Goal: Information Seeking & Learning: Learn about a topic

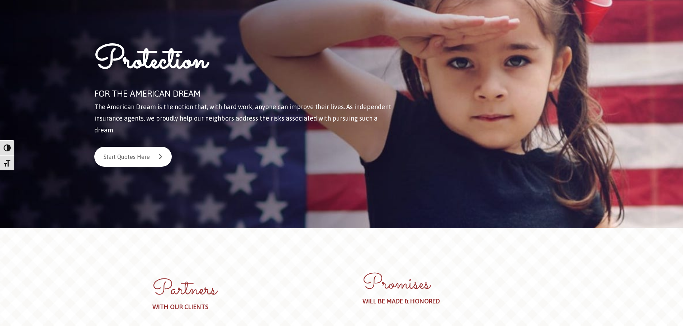
scroll to position [107, 0]
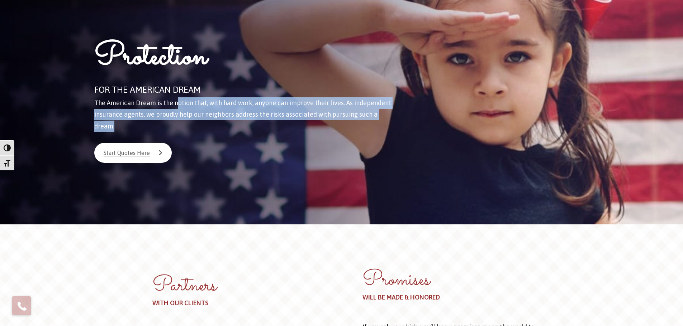
drag, startPoint x: 306, startPoint y: 105, endPoint x: 395, endPoint y: 115, distance: 89.4
click at [395, 115] on div "Protection FOR THE AMERICAN DREAM The American Dream is the notion that, with h…" at bounding box center [253, 95] width 353 height 260
click at [269, 115] on span "The American Dream is the notion that, with hard work, anyone can improve their…" at bounding box center [242, 114] width 297 height 31
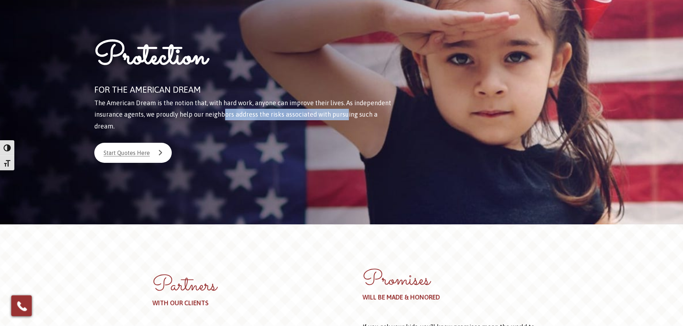
drag, startPoint x: 225, startPoint y: 111, endPoint x: 343, endPoint y: 119, distance: 118.5
click at [343, 119] on p "FOR THE AMERICAN DREAM The American Dream is the notion that, with hard work, a…" at bounding box center [244, 107] width 300 height 50
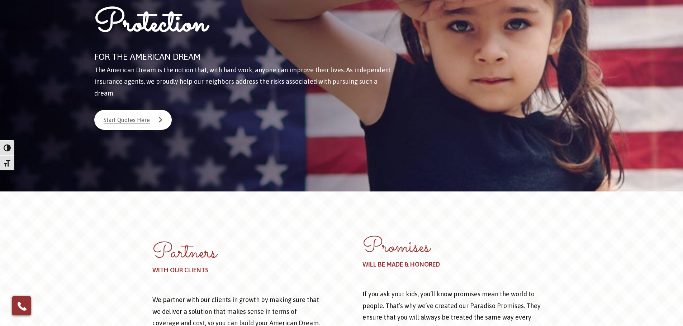
scroll to position [215, 0]
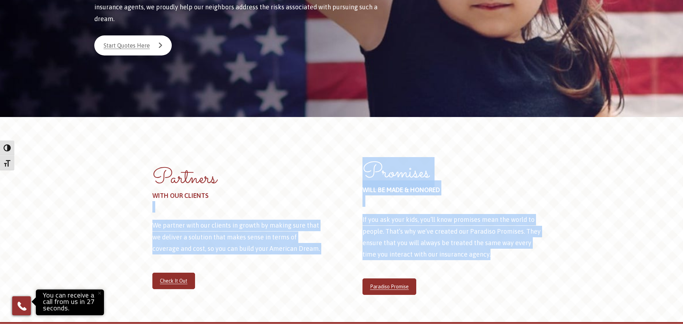
drag, startPoint x: 138, startPoint y: 201, endPoint x: 518, endPoint y: 238, distance: 382.3
click at [518, 238] on div "Partners WITH OUR CLIENTS We partner with our clients in growth by making sure …" at bounding box center [341, 220] width 693 height 207
click at [518, 238] on p "If you ask your kids, you’ll know promises mean the world to people. That’s why…" at bounding box center [451, 237] width 179 height 47
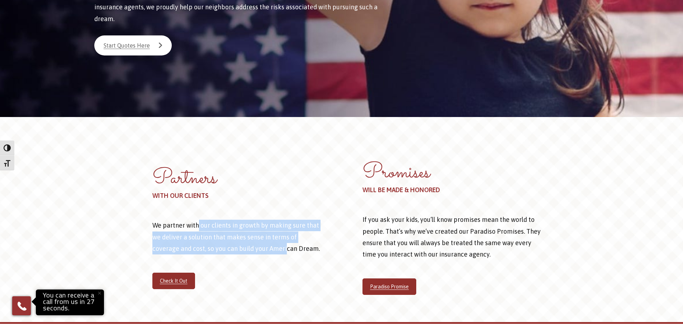
drag, startPoint x: 222, startPoint y: 222, endPoint x: 285, endPoint y: 233, distance: 63.2
click at [285, 233] on p "We partner with our clients in growth by making sure that we deliver a solution…" at bounding box center [236, 237] width 168 height 35
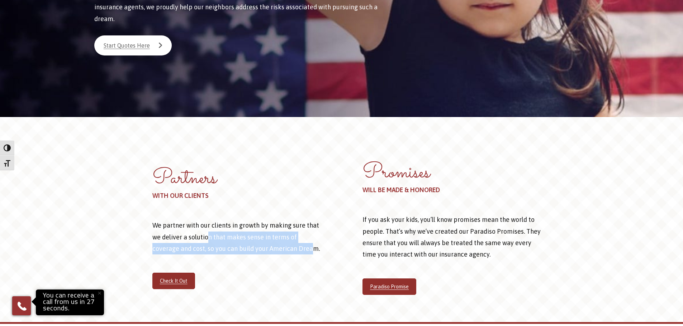
drag, startPoint x: 275, startPoint y: 234, endPoint x: 209, endPoint y: 224, distance: 66.6
click at [209, 224] on p "We partner with our clients in growth by making sure that we deliver a solution…" at bounding box center [236, 237] width 168 height 35
click at [207, 224] on p "We partner with our clients in growth by making sure that we deliver a solution…" at bounding box center [236, 237] width 168 height 35
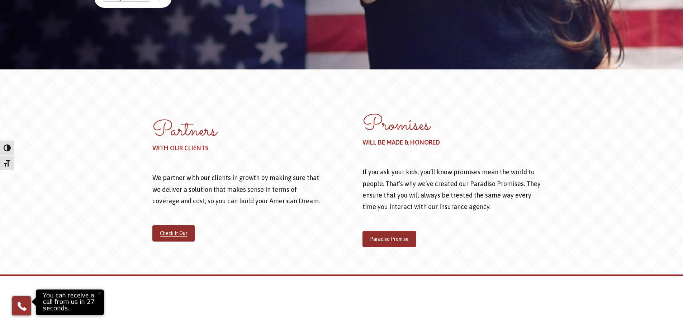
scroll to position [394, 0]
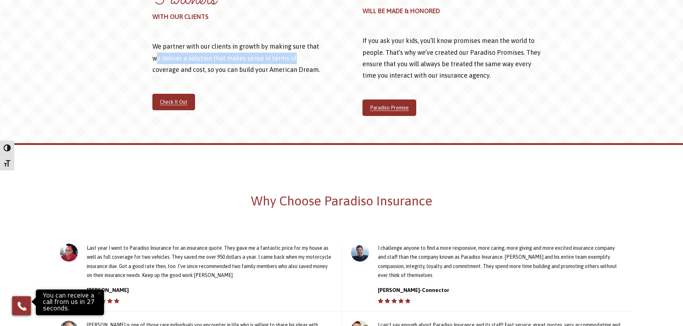
drag, startPoint x: 157, startPoint y: 41, endPoint x: 296, endPoint y: 44, distance: 139.1
click at [296, 44] on p "We partner with our clients in growth by making sure that we deliver a solution…" at bounding box center [236, 58] width 168 height 35
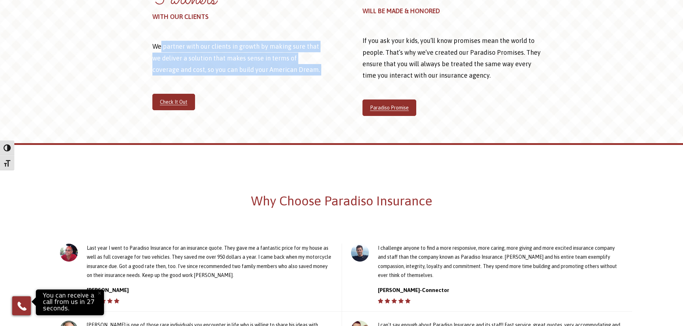
drag, startPoint x: 169, startPoint y: 39, endPoint x: 239, endPoint y: 66, distance: 74.9
click at [239, 66] on div "Partners WITH OUR CLIENTS We partner with our clients in growth by making sure …" at bounding box center [236, 55] width 168 height 126
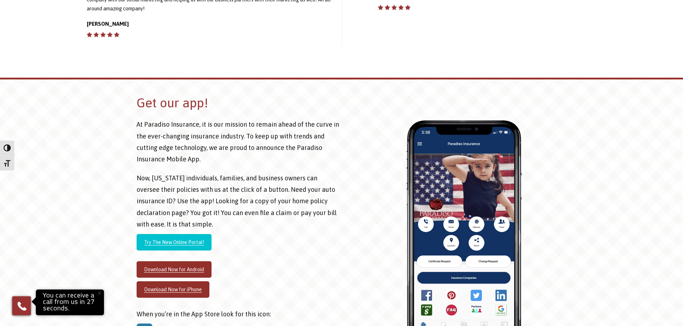
scroll to position [824, 0]
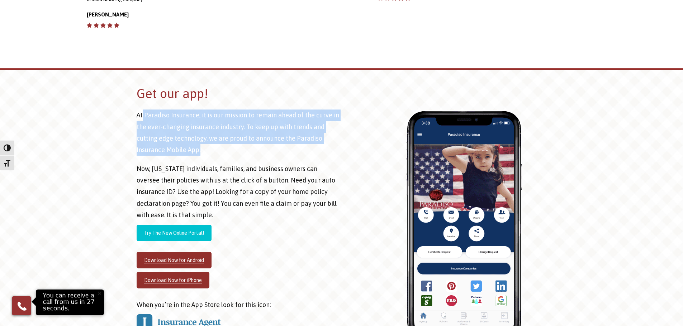
drag, startPoint x: 161, startPoint y: 110, endPoint x: 220, endPoint y: 142, distance: 68.1
click at [220, 142] on p "At Paradiso Insurance, it is our mission to remain ahead of the curve in the ev…" at bounding box center [239, 133] width 205 height 47
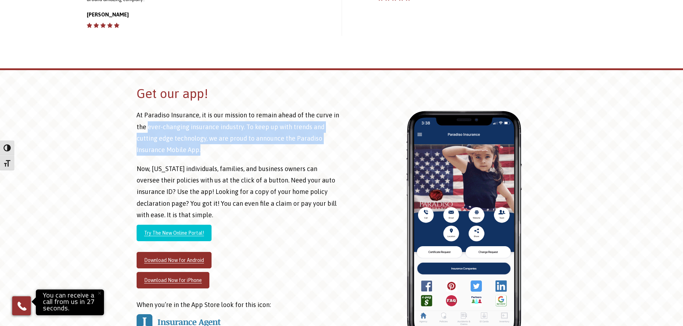
drag, startPoint x: 211, startPoint y: 139, endPoint x: 149, endPoint y: 116, distance: 66.6
click at [149, 116] on p "At Paradiso Insurance, it is our mission to remain ahead of the curve in the ev…" at bounding box center [239, 133] width 205 height 47
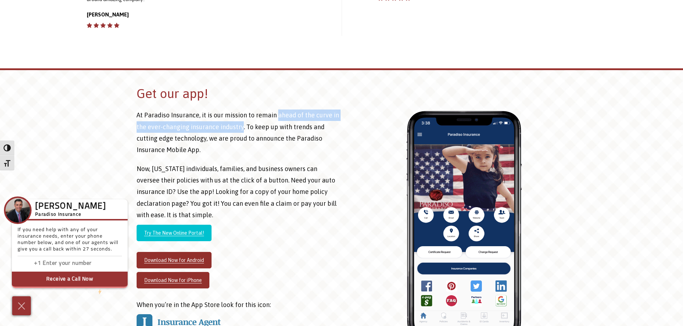
drag, startPoint x: 241, startPoint y: 115, endPoint x: 277, endPoint y: 104, distance: 37.2
click at [277, 110] on p "At Paradiso Insurance, it is our mission to remain ahead of the curve in the ev…" at bounding box center [239, 133] width 205 height 47
copy p "ahead of the curve in the ever-changing insurance industry"
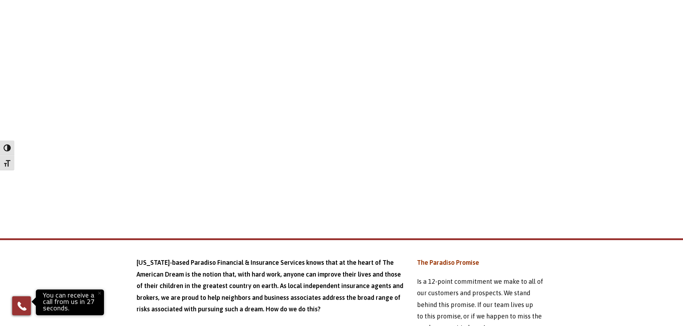
scroll to position [1648, 0]
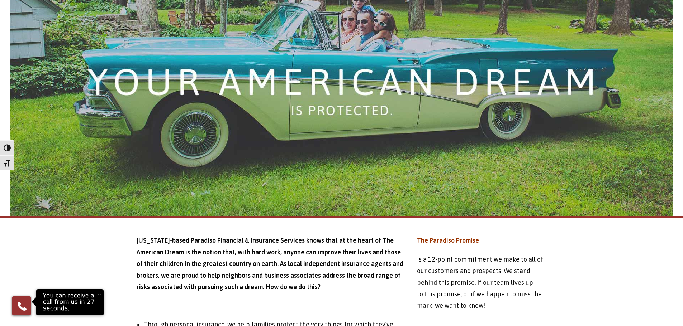
drag, startPoint x: 238, startPoint y: 243, endPoint x: 268, endPoint y: 248, distance: 29.8
click at [248, 244] on strong "[US_STATE]-based Paradiso Financial & Insurance Services knows that at the hear…" at bounding box center [270, 264] width 267 height 54
click at [278, 250] on strong "[US_STATE]-based Paradiso Financial & Insurance Services knows that at the hear…" at bounding box center [270, 264] width 267 height 54
drag, startPoint x: 281, startPoint y: 250, endPoint x: 295, endPoint y: 253, distance: 14.2
click at [285, 252] on strong "[US_STATE]-based Paradiso Financial & Insurance Services knows that at the hear…" at bounding box center [270, 264] width 267 height 54
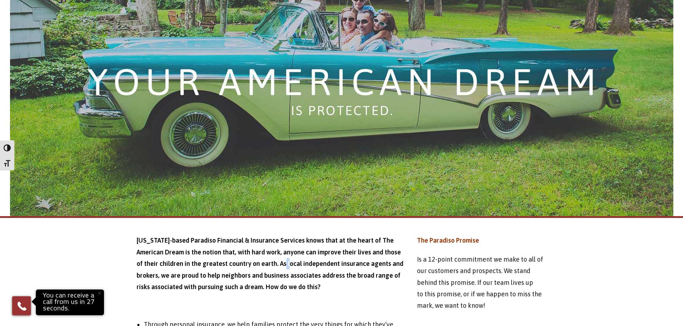
drag, startPoint x: 241, startPoint y: 255, endPoint x: 340, endPoint y: 272, distance: 100.0
click at [340, 272] on p "[US_STATE]-based Paradiso Financial & Insurance Services knows that at the hear…" at bounding box center [271, 264] width 269 height 58
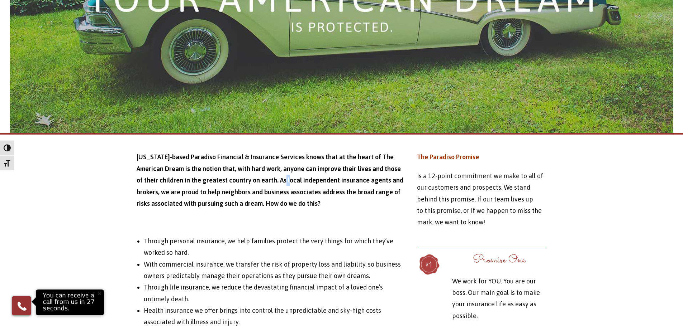
scroll to position [1756, 0]
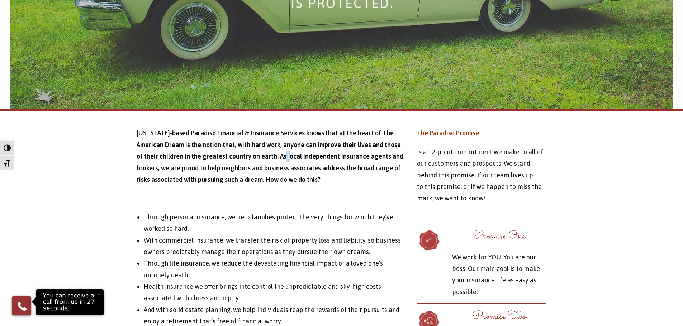
click at [375, 193] on p at bounding box center [271, 198] width 269 height 11
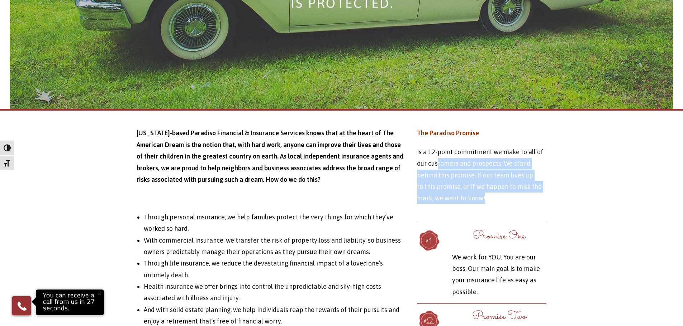
drag, startPoint x: 441, startPoint y: 151, endPoint x: 520, endPoint y: 208, distance: 97.0
click at [517, 190] on p "Is a 12-point commitment we make to all of our customers and prospects. We stan…" at bounding box center [481, 176] width 129 height 58
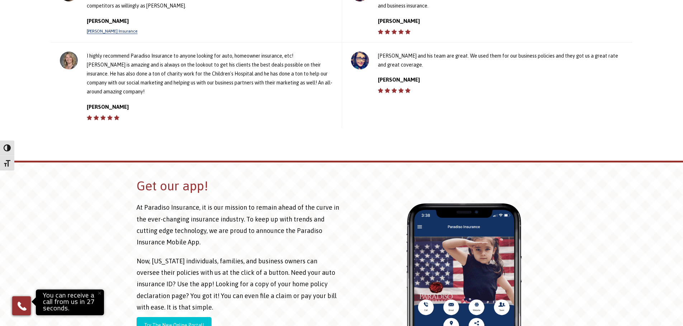
scroll to position [752, 0]
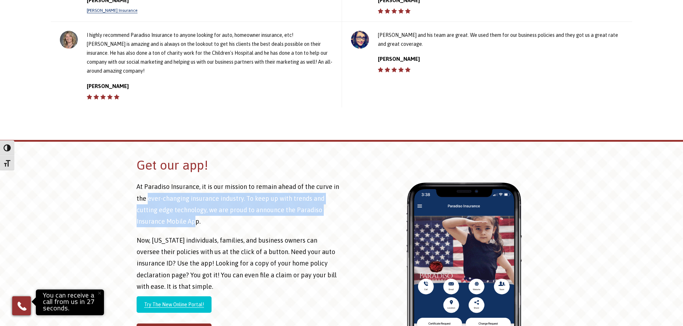
drag, startPoint x: 148, startPoint y: 182, endPoint x: 195, endPoint y: 212, distance: 55.8
click at [195, 212] on p "At Paradiso Insurance, it is our mission to remain ahead of the curve in the ev…" at bounding box center [239, 204] width 205 height 47
